Goal: Navigation & Orientation: Find specific page/section

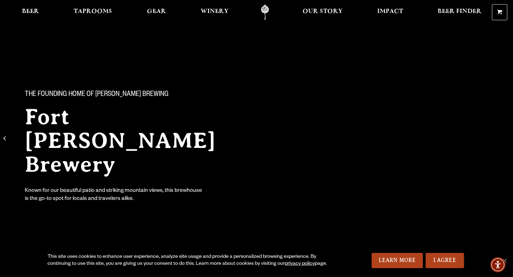
click at [431, 189] on div "The Founding Home of Odell Brewing Fort Collins Brewery Known for our beautiful…" at bounding box center [256, 141] width 503 height 147
click at [324, 9] on span "Our Story" at bounding box center [323, 12] width 40 height 6
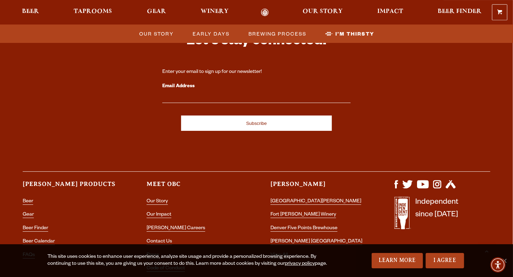
scroll to position [2368, 0]
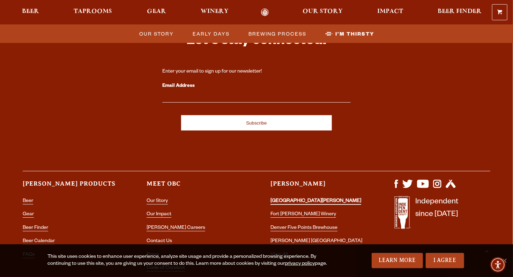
click at [296, 199] on link "[GEOGRAPHIC_DATA][PERSON_NAME]" at bounding box center [316, 202] width 91 height 6
